Goal: Navigation & Orientation: Find specific page/section

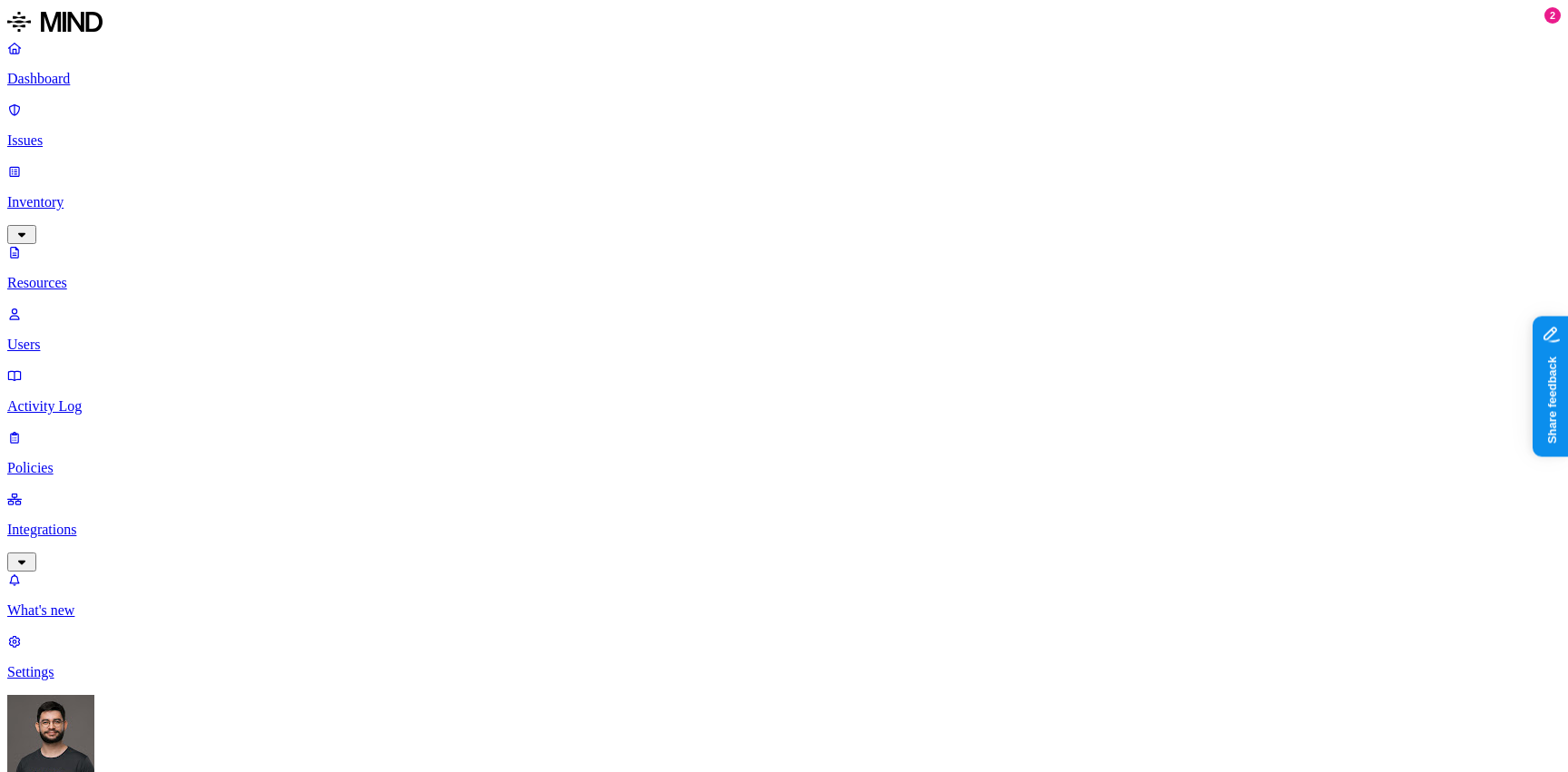
click at [83, 491] on link "Integrations" at bounding box center [784, 530] width 1553 height 78
click at [81, 365] on nav "Dashboard Issues Inventory Activity Log Policies Integrations Cloud Endpoints W…" at bounding box center [784, 360] width 1553 height 640
click at [84, 509] on link "Endpoints" at bounding box center [784, 533] width 1553 height 47
